Goal: Task Accomplishment & Management: Complete application form

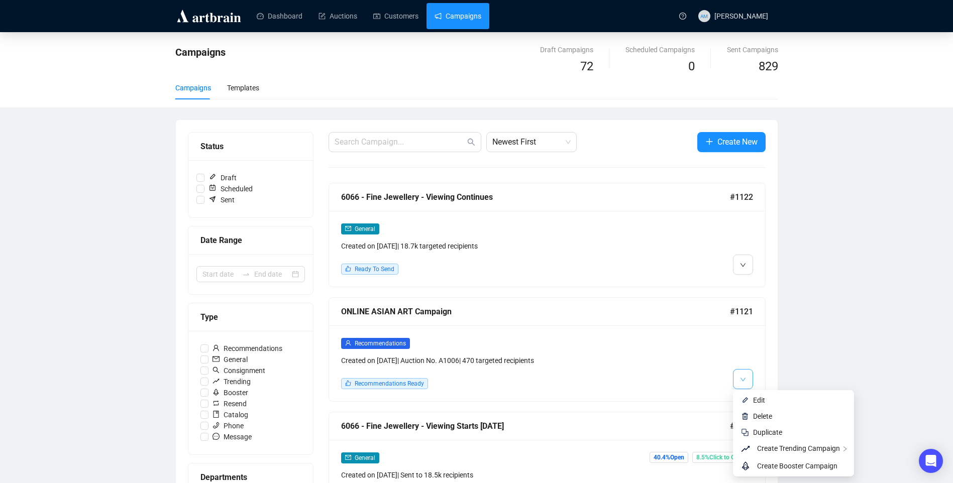
click at [738, 376] on button "button" at bounding box center [743, 379] width 20 height 20
click at [792, 447] on span "Create Trending Campaign" at bounding box center [798, 449] width 83 height 8
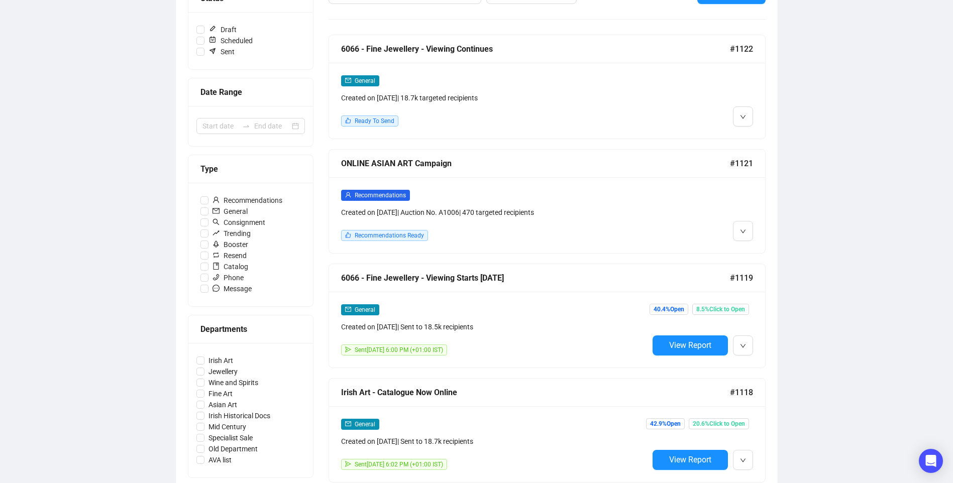
scroll to position [151, 0]
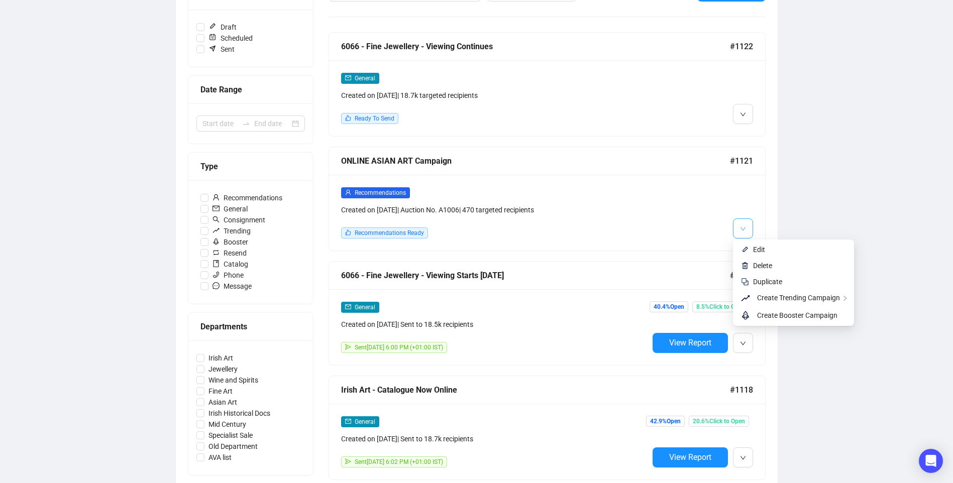
click at [742, 230] on icon "down" at bounding box center [743, 229] width 6 height 6
click at [663, 315] on span "Replicate This Recommendation's Design" at bounding box center [663, 316] width 126 height 8
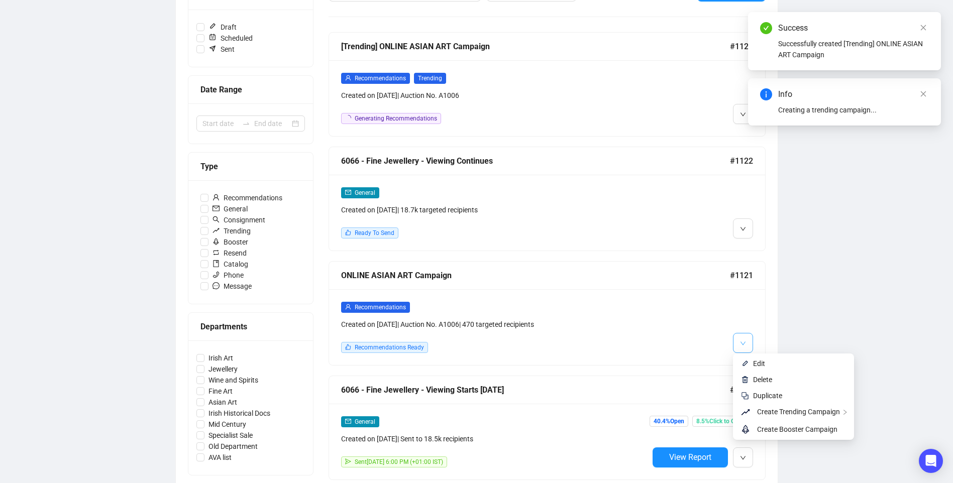
click at [743, 348] on button "button" at bounding box center [743, 343] width 20 height 20
click at [762, 363] on span "Edit" at bounding box center [759, 364] width 12 height 8
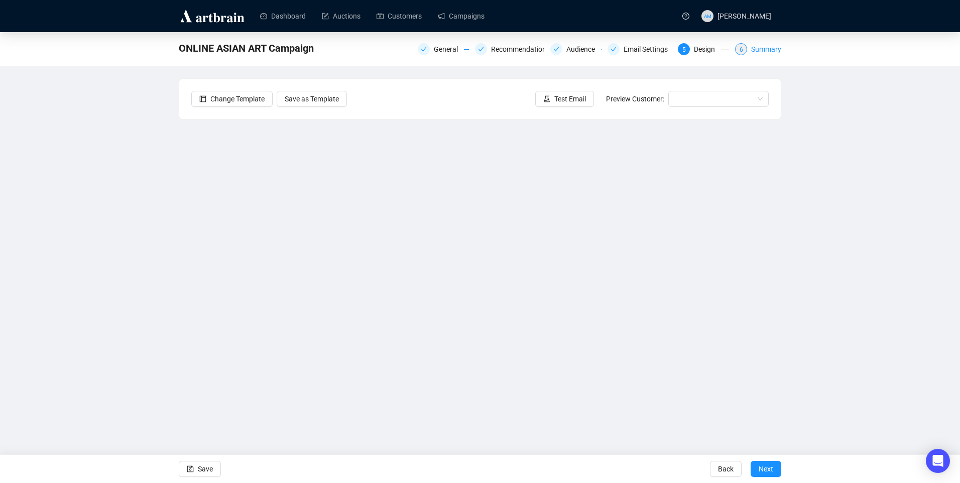
click at [755, 49] on div "Summary" at bounding box center [766, 49] width 30 height 12
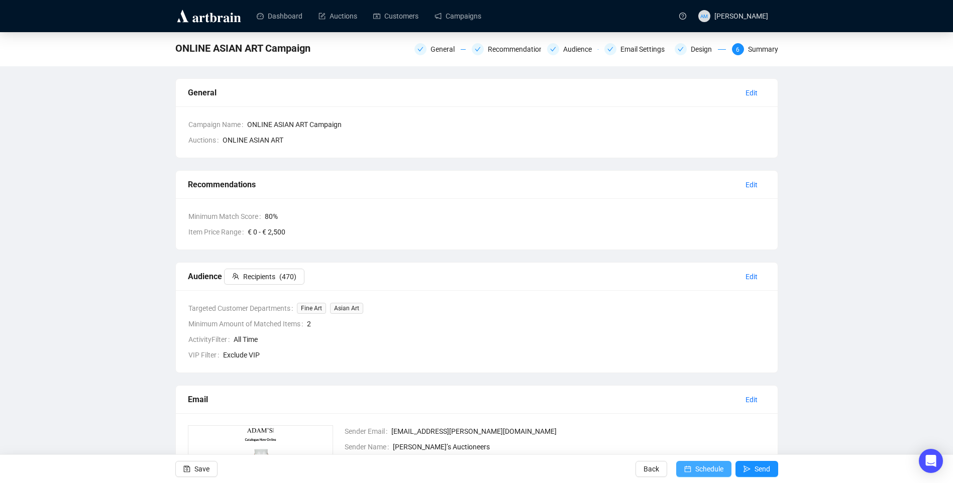
click at [716, 470] on span "Schedule" at bounding box center [709, 469] width 28 height 28
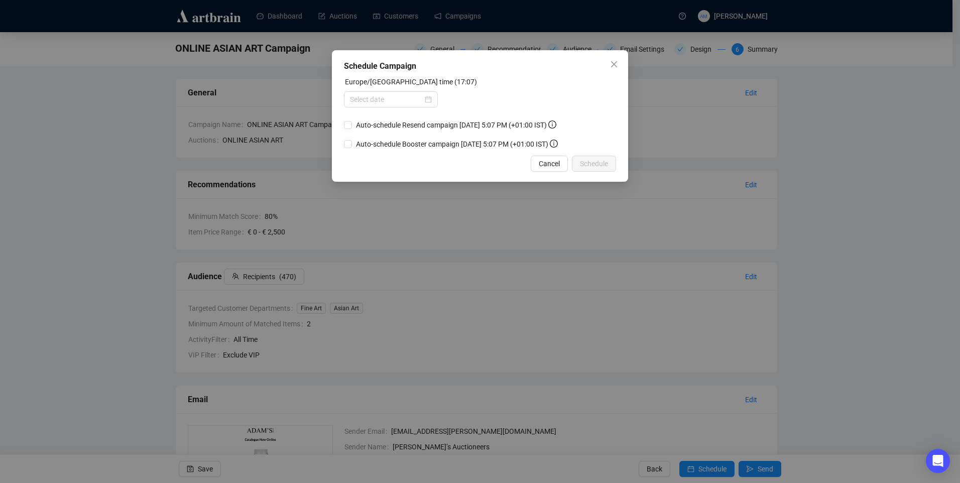
click at [429, 109] on form "Europe/[GEOGRAPHIC_DATA] time (17:07) Auto-schedule Resend campaign [DATE] 5:07…" at bounding box center [480, 112] width 272 height 73
click at [432, 99] on div at bounding box center [391, 99] width 82 height 11
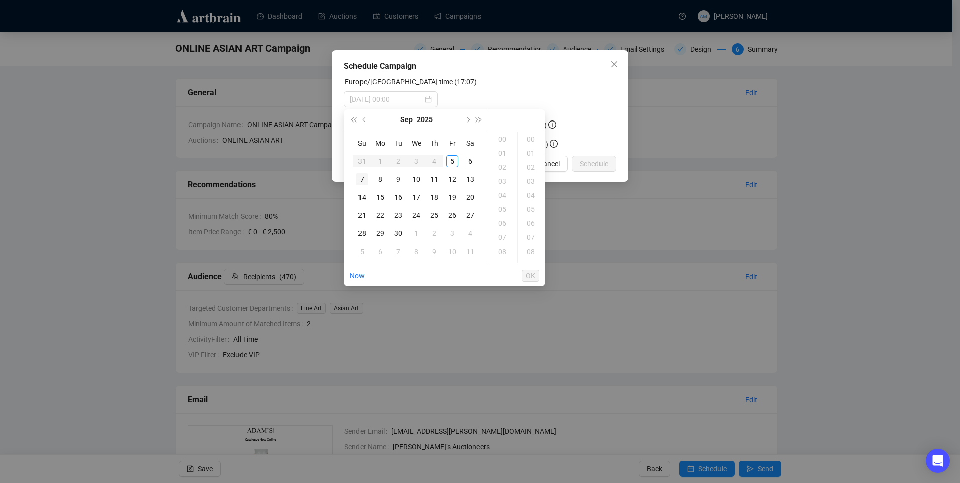
click at [356, 180] on div "7" at bounding box center [362, 179] width 12 height 12
click at [507, 177] on div "10" at bounding box center [503, 179] width 24 height 14
type input "[DATE] 10:00"
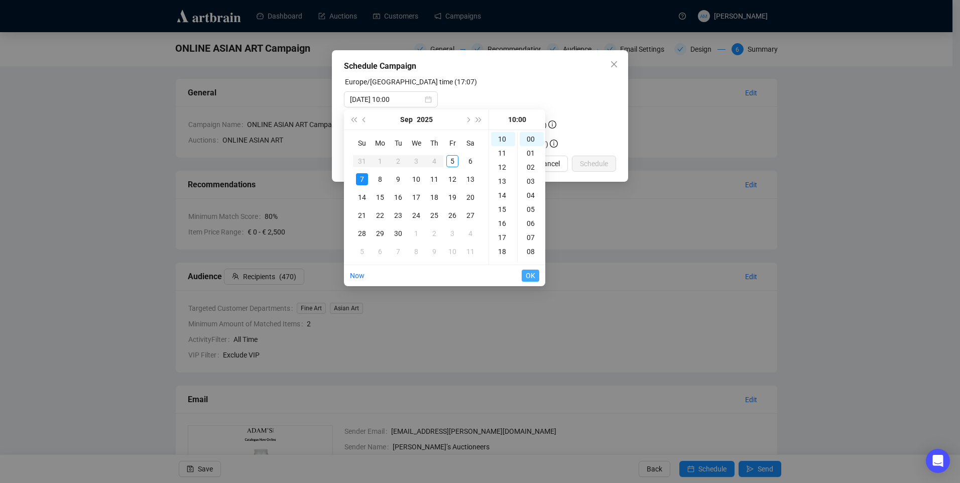
click at [534, 274] on span "OK" at bounding box center [531, 275] width 10 height 19
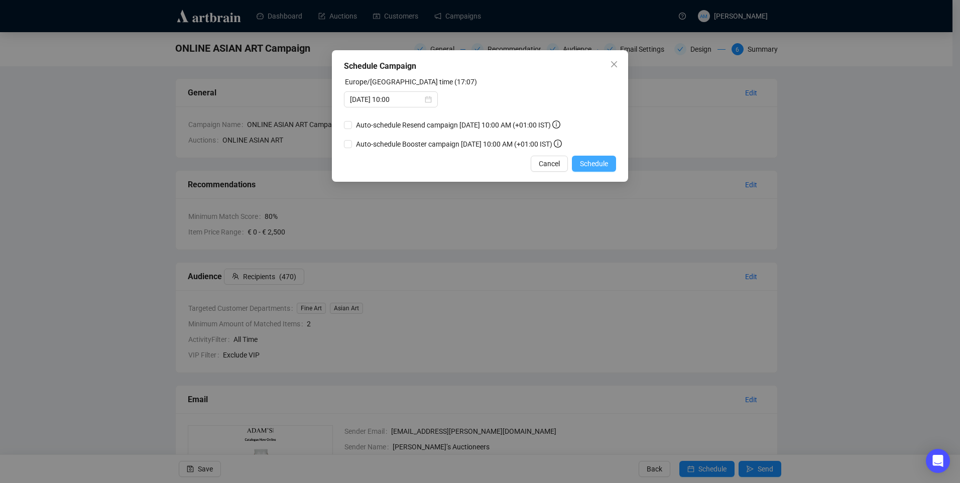
click at [592, 166] on span "Schedule" at bounding box center [594, 163] width 28 height 11
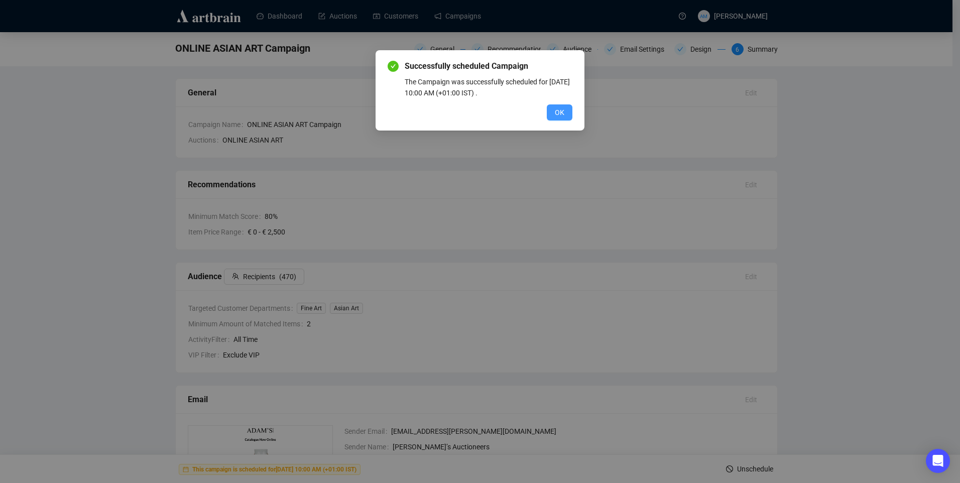
click at [559, 110] on span "OK" at bounding box center [560, 112] width 10 height 11
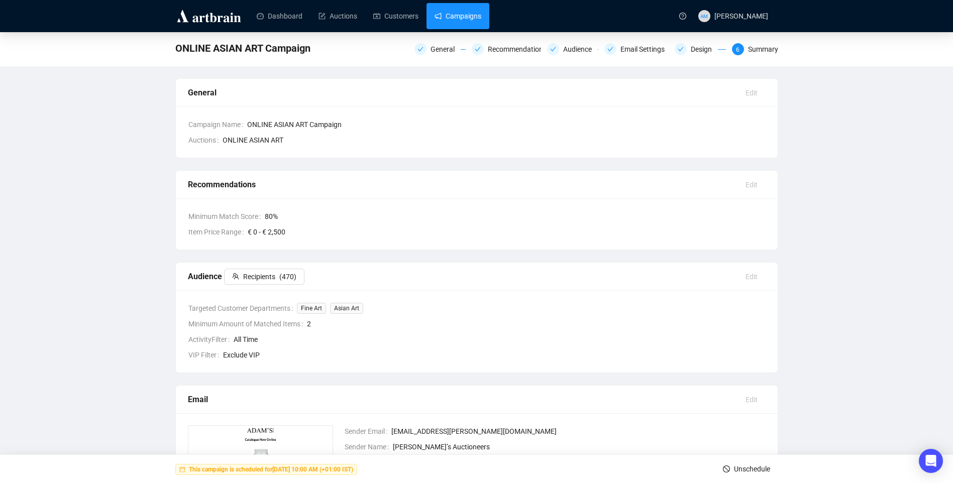
drag, startPoint x: 466, startPoint y: 21, endPoint x: 485, endPoint y: 22, distance: 19.1
click at [466, 21] on link "Campaigns" at bounding box center [458, 16] width 47 height 26
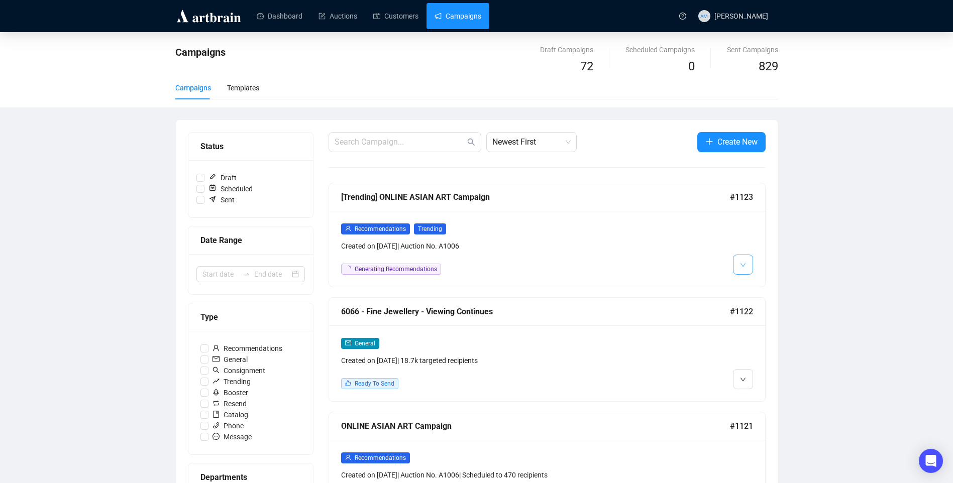
click at [746, 265] on button "button" at bounding box center [743, 265] width 20 height 20
click at [747, 283] on img at bounding box center [745, 286] width 8 height 8
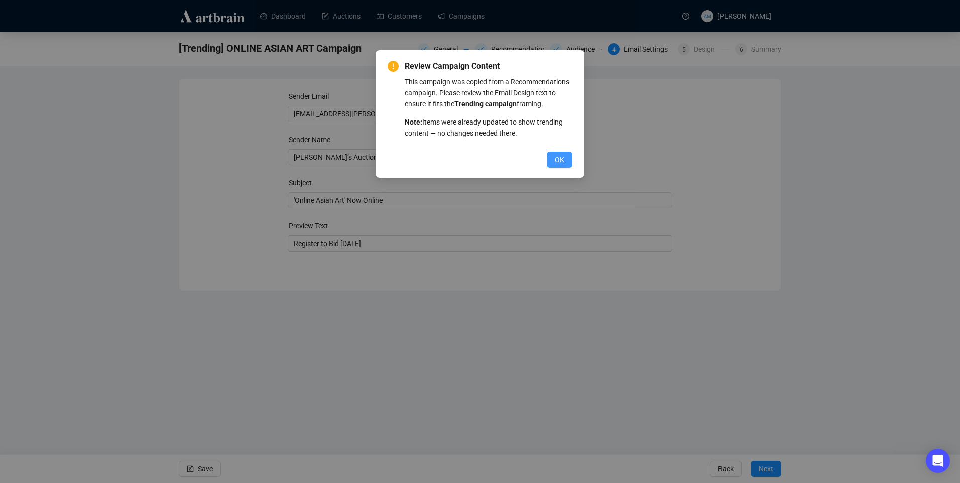
click at [563, 158] on span "OK" at bounding box center [560, 159] width 10 height 11
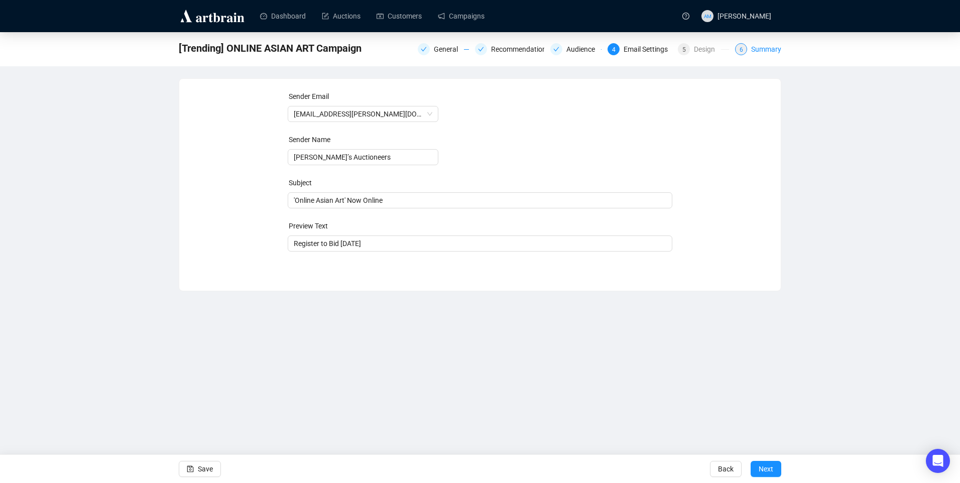
click at [761, 51] on div "Summary" at bounding box center [766, 49] width 30 height 12
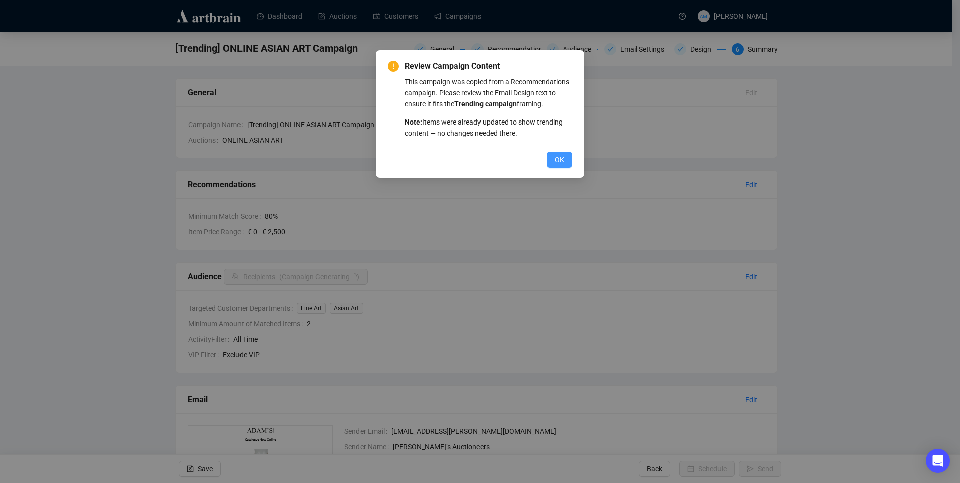
click at [552, 156] on button "OK" at bounding box center [560, 160] width 26 height 16
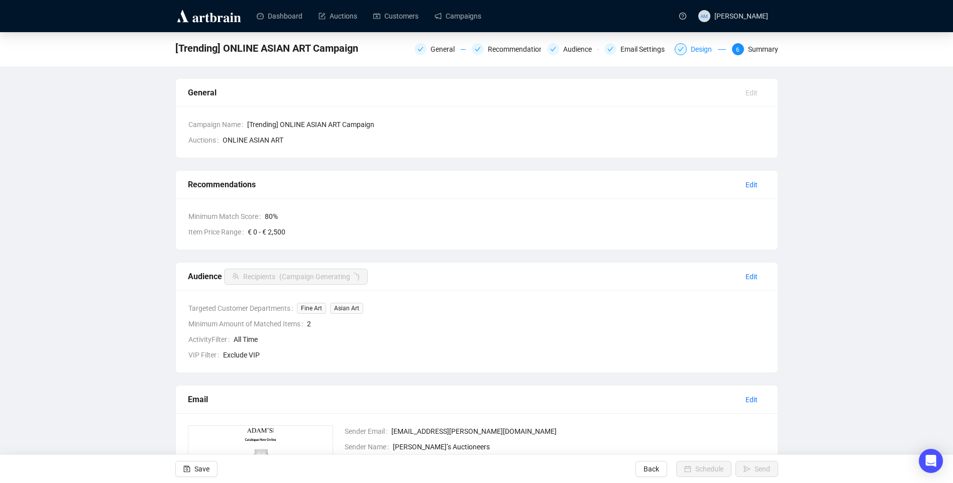
click at [698, 45] on div "Design" at bounding box center [704, 49] width 27 height 12
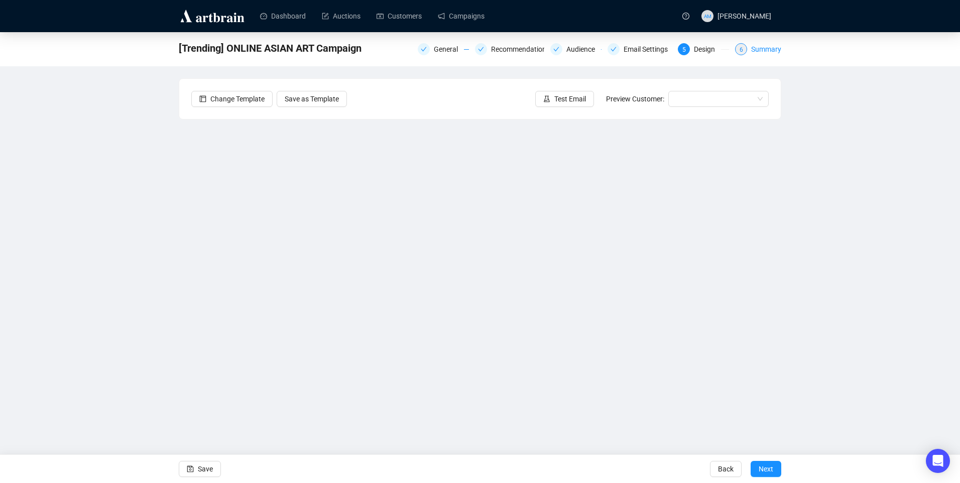
click at [764, 47] on div "Summary" at bounding box center [766, 49] width 30 height 12
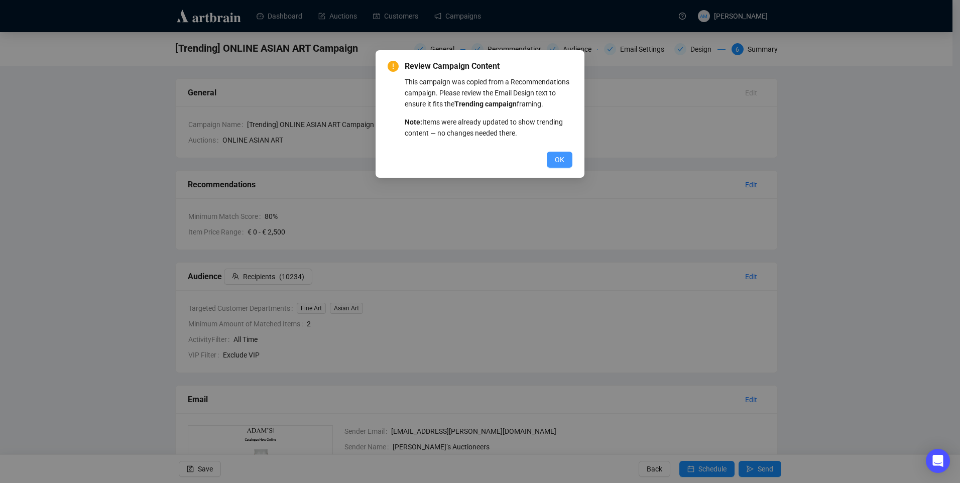
click at [558, 158] on span "OK" at bounding box center [560, 159] width 10 height 11
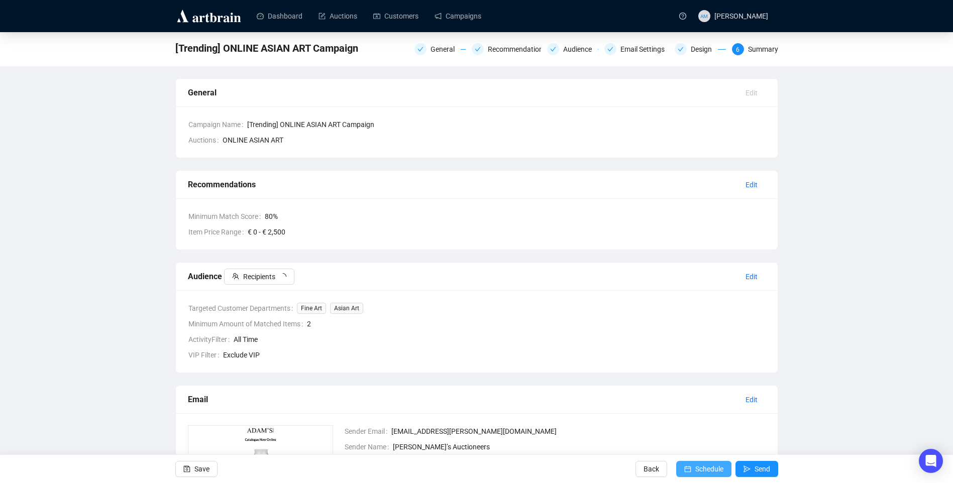
click at [692, 466] on button "Schedule" at bounding box center [703, 469] width 55 height 16
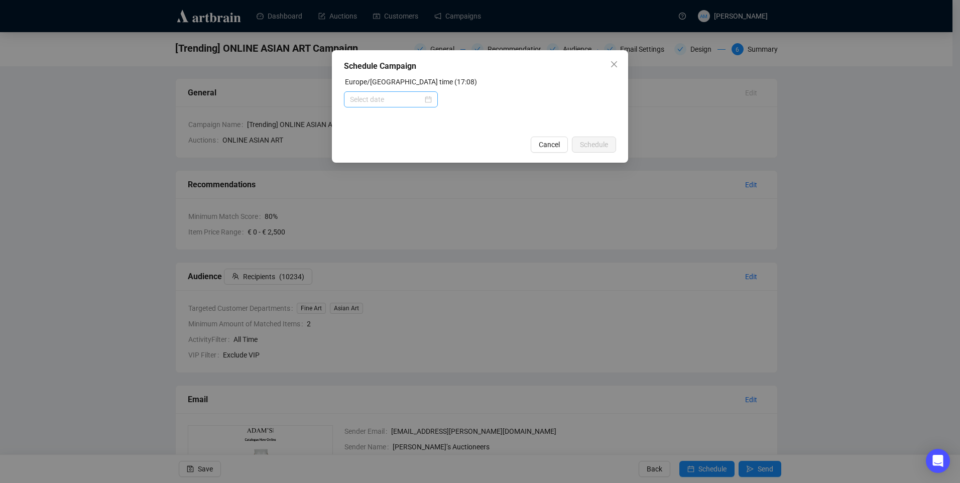
click at [431, 97] on div at bounding box center [391, 99] width 82 height 11
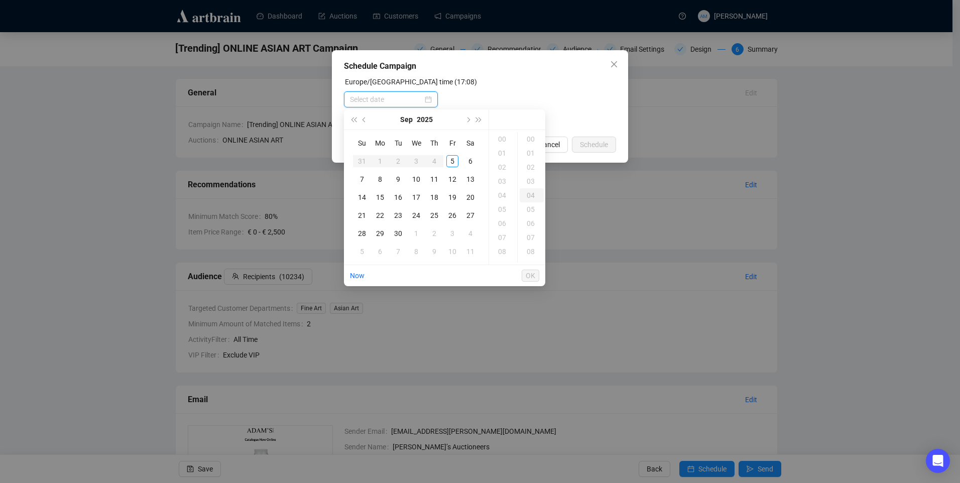
type input "[DATE] 00:04"
type input "[DATE] 04:00"
type input "[DATE] 00:00"
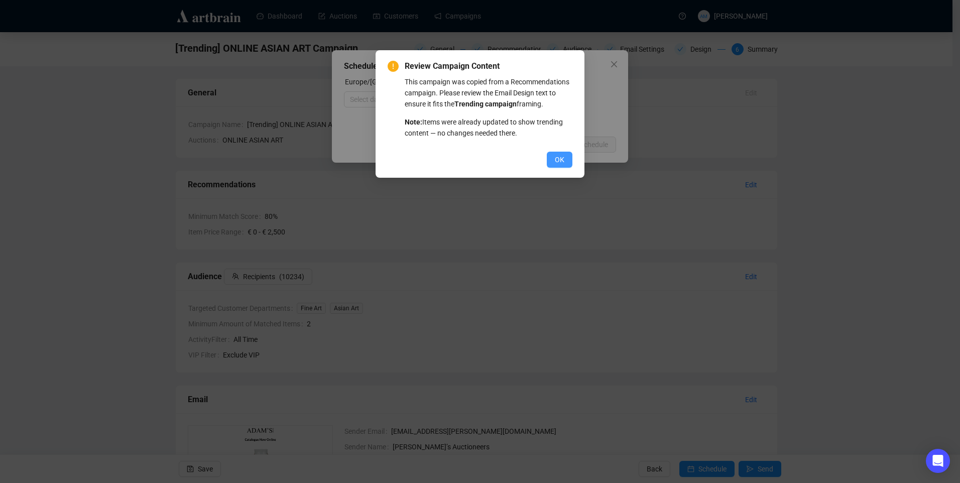
click at [558, 160] on span "OK" at bounding box center [560, 159] width 10 height 11
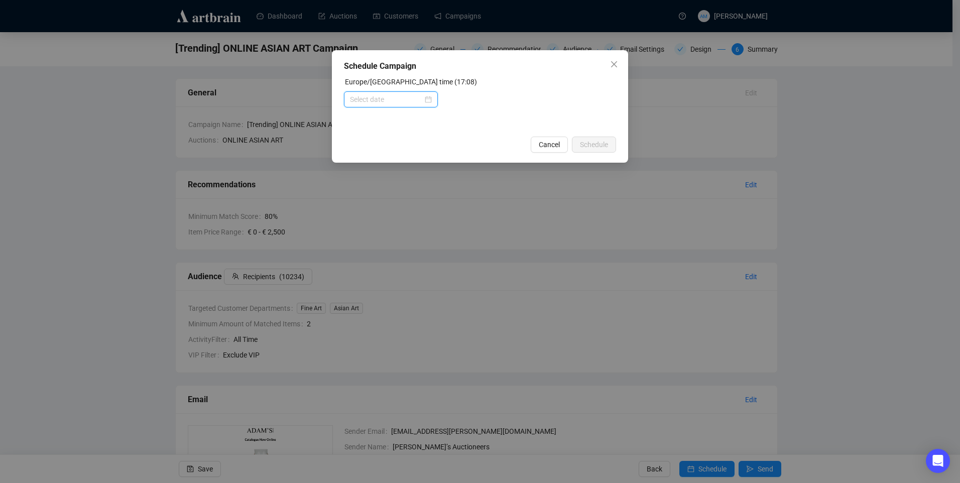
click at [429, 92] on div at bounding box center [391, 99] width 94 height 16
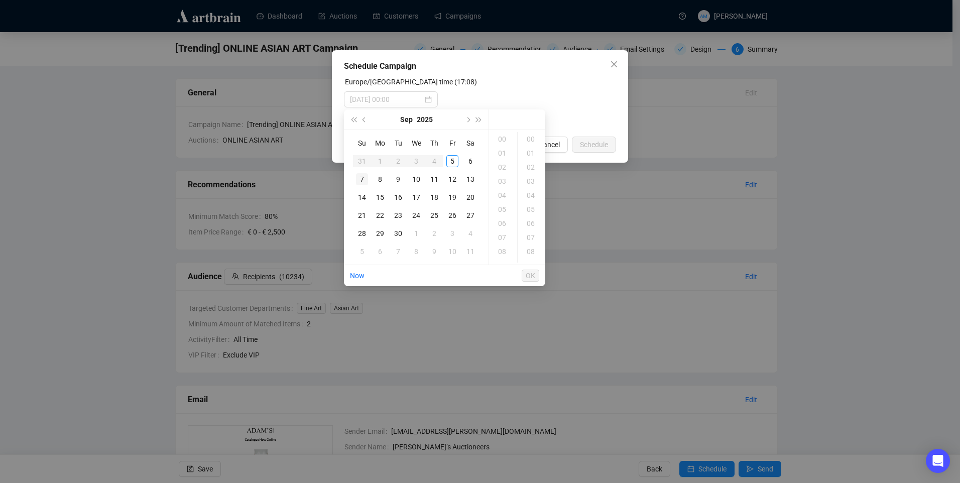
click at [361, 180] on div "7" at bounding box center [362, 179] width 12 height 12
click at [502, 192] on div "11" at bounding box center [503, 193] width 24 height 14
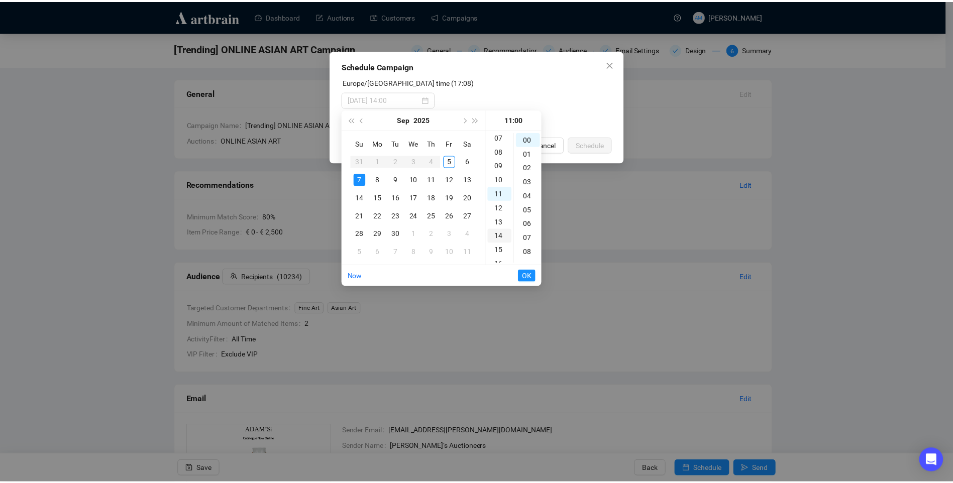
scroll to position [155, 0]
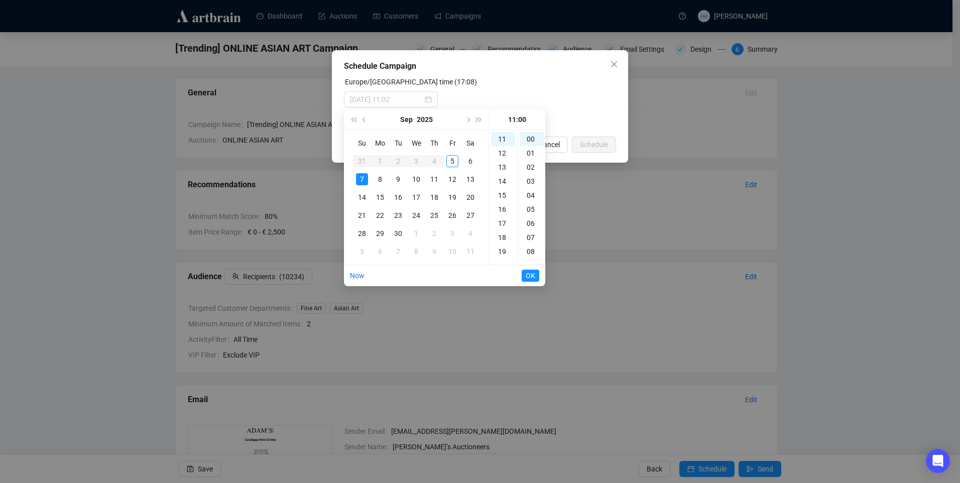
type input "[DATE] 11:00"
click at [531, 278] on span "OK" at bounding box center [531, 275] width 10 height 19
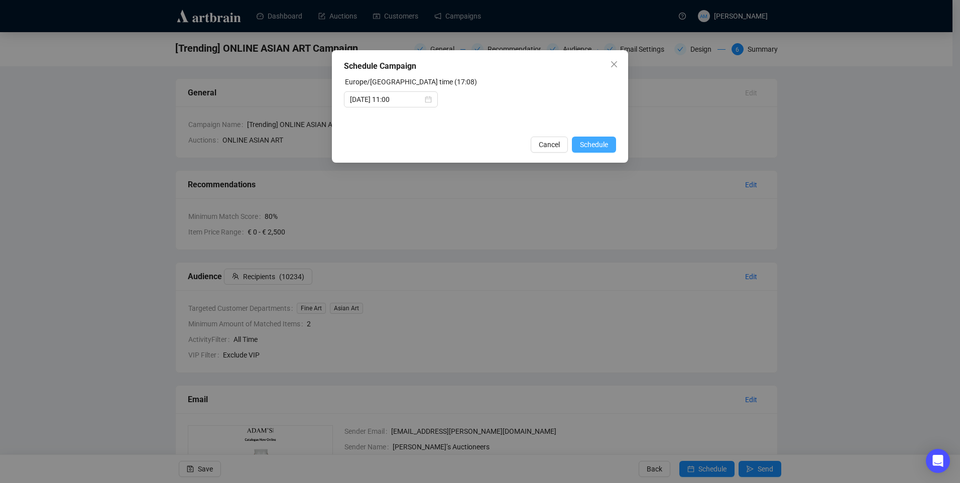
click at [600, 144] on span "Schedule" at bounding box center [594, 144] width 28 height 11
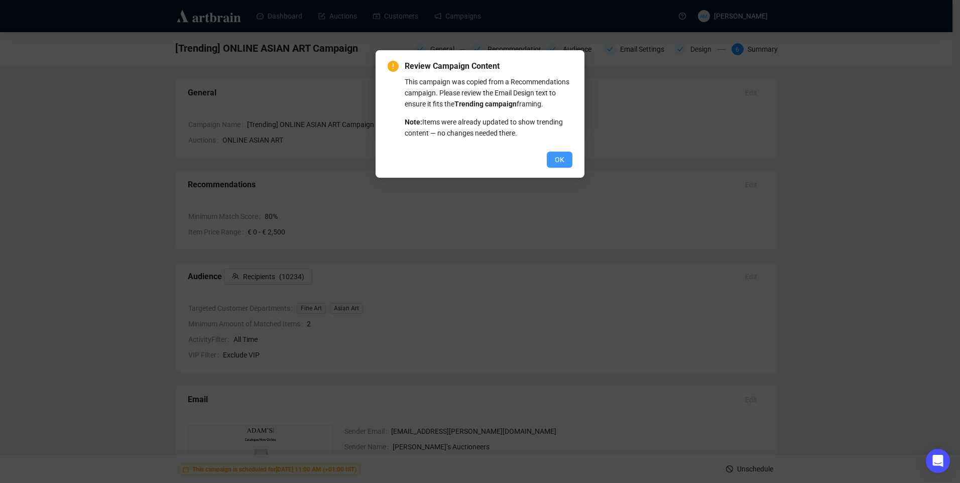
click at [557, 165] on span "OK" at bounding box center [560, 159] width 10 height 11
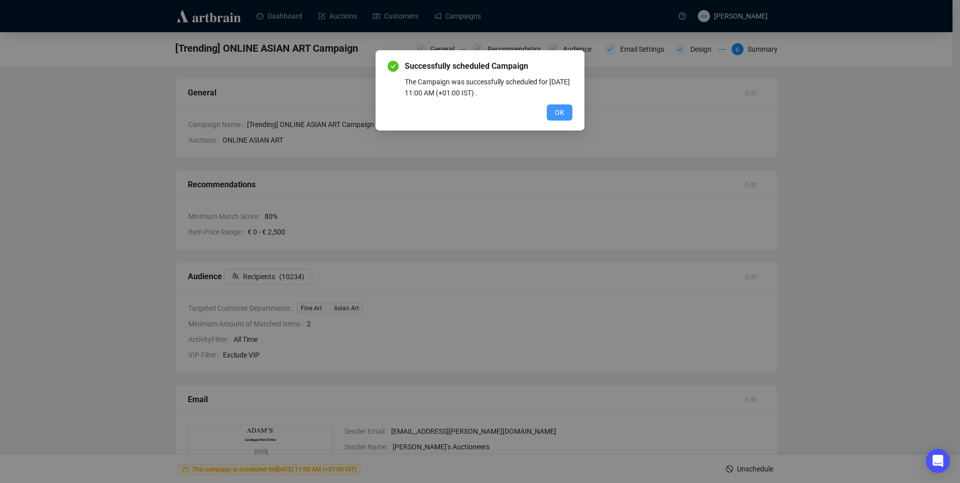
click at [550, 106] on button "OK" at bounding box center [560, 112] width 26 height 16
